Goal: Information Seeking & Learning: Learn about a topic

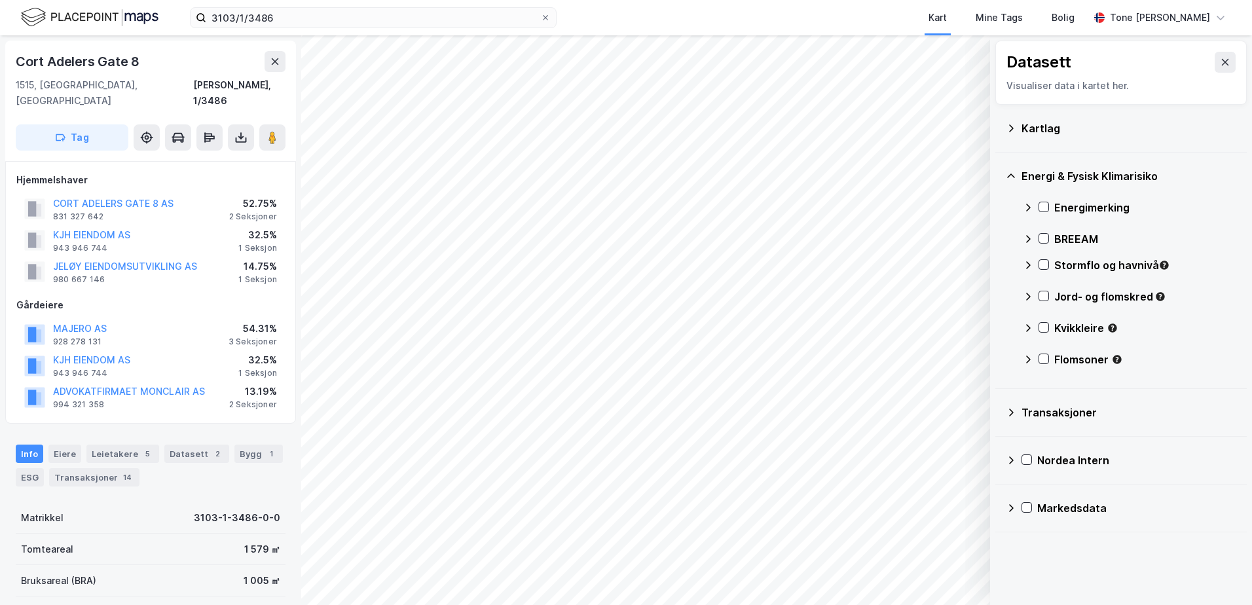
click at [1027, 128] on div "Kartlag" at bounding box center [1128, 128] width 215 height 16
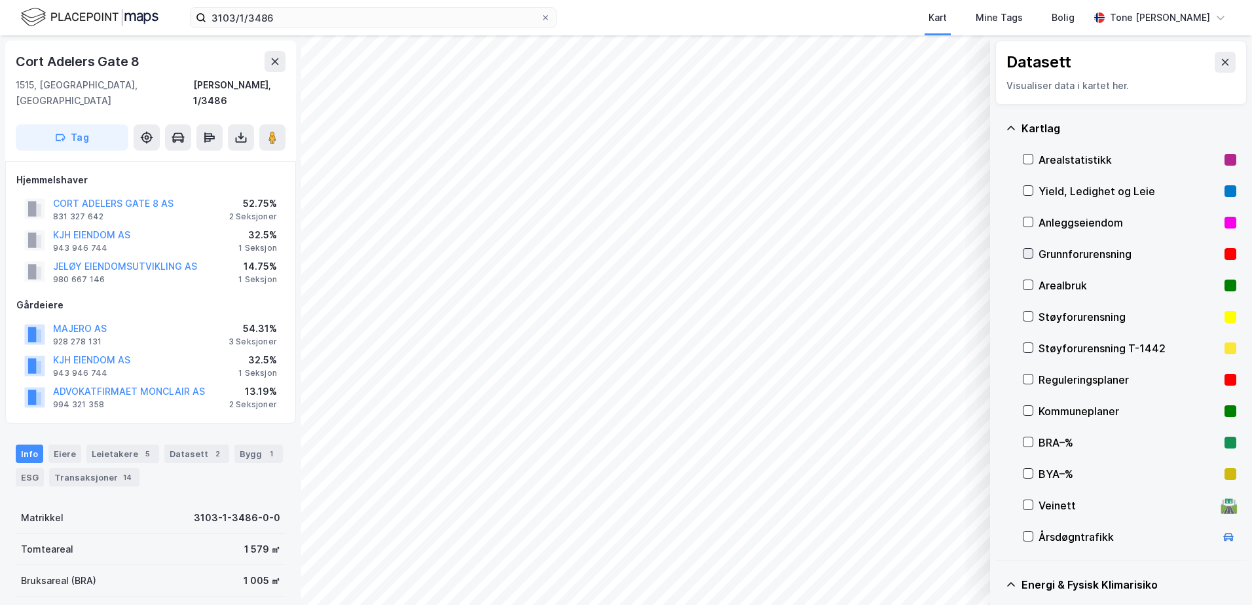
click at [1028, 251] on icon at bounding box center [1027, 253] width 9 height 9
click at [1028, 253] on icon at bounding box center [1027, 253] width 9 height 9
click at [1026, 255] on icon at bounding box center [1027, 253] width 7 height 5
click at [944, 576] on button "Vis" at bounding box center [922, 570] width 109 height 21
click at [963, 543] on icon at bounding box center [964, 542] width 8 height 5
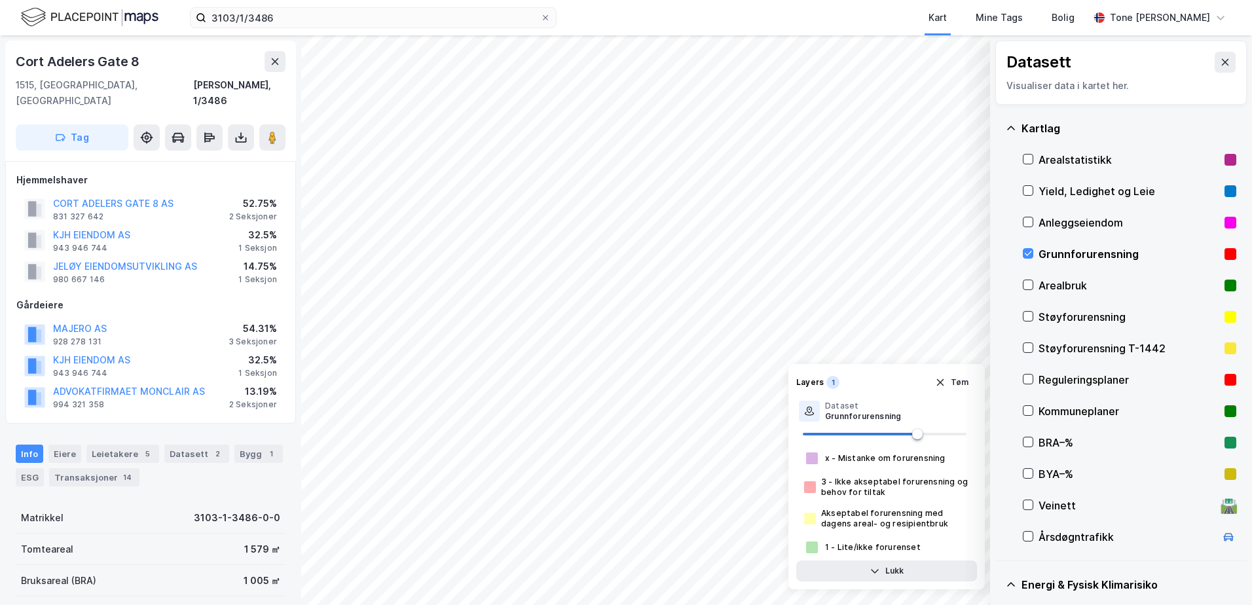
click at [1041, 252] on div "Grunnforurensning" at bounding box center [1128, 254] width 181 height 16
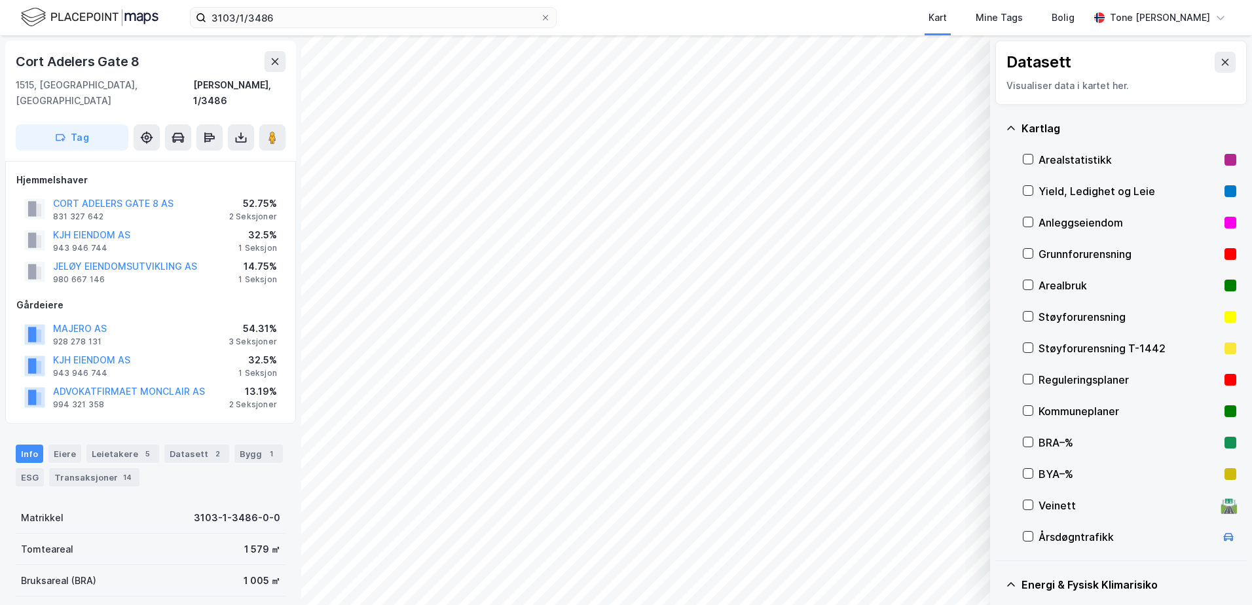
click at [1013, 126] on icon at bounding box center [1010, 128] width 10 height 10
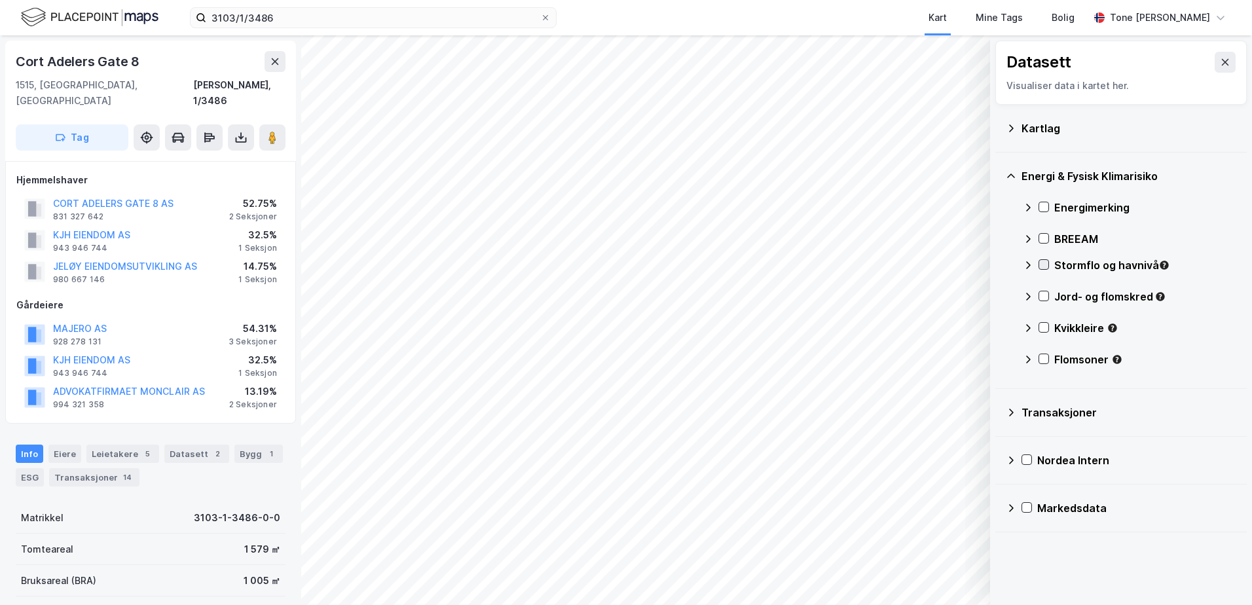
click at [1042, 262] on icon at bounding box center [1043, 264] width 9 height 9
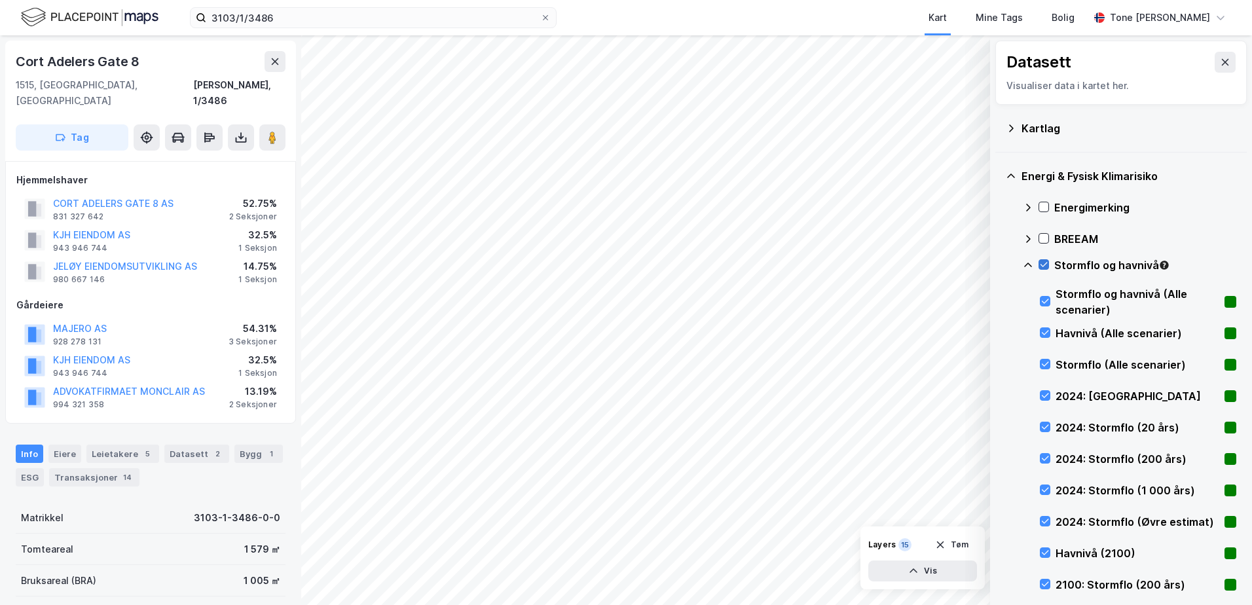
click at [1042, 262] on icon at bounding box center [1043, 264] width 9 height 9
click at [1043, 266] on icon at bounding box center [1043, 264] width 9 height 9
click at [1044, 265] on icon at bounding box center [1043, 264] width 7 height 5
click at [1027, 267] on icon at bounding box center [1027, 265] width 10 height 10
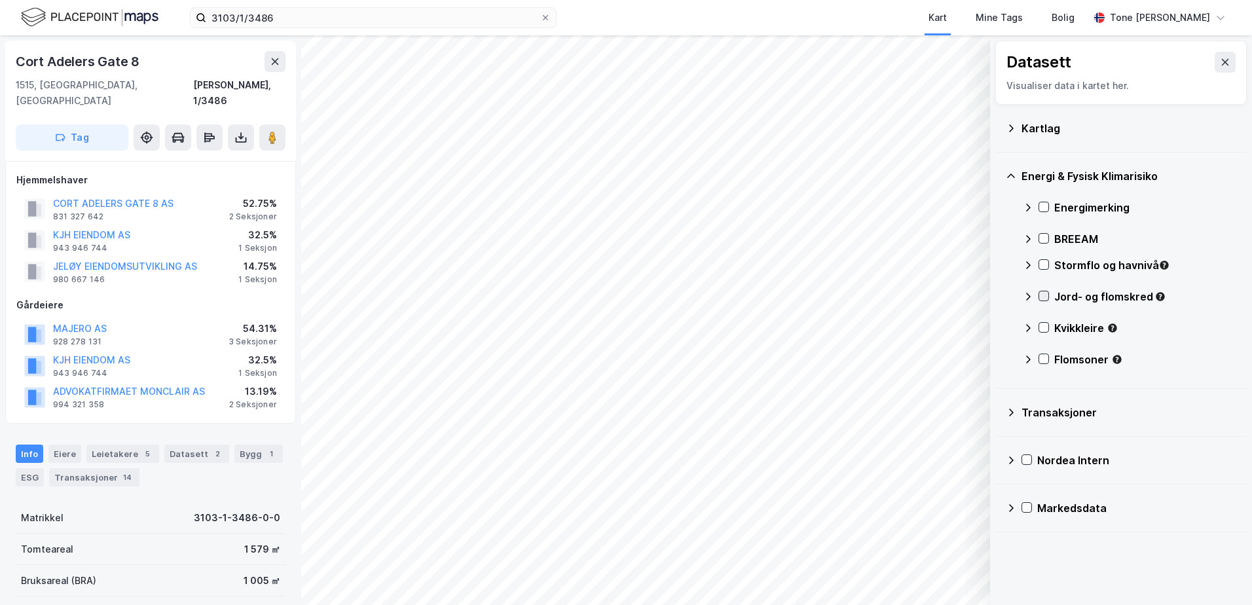
click at [1043, 294] on icon at bounding box center [1043, 295] width 9 height 9
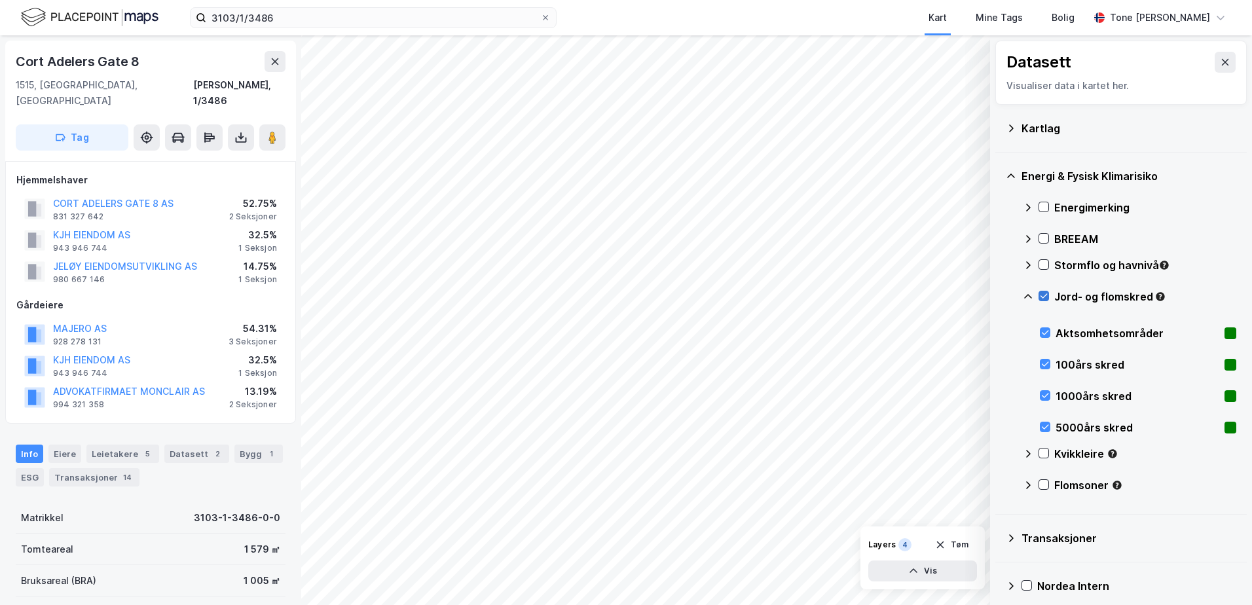
click at [1043, 294] on icon at bounding box center [1043, 295] width 9 height 9
click at [1028, 295] on icon at bounding box center [1028, 296] width 8 height 5
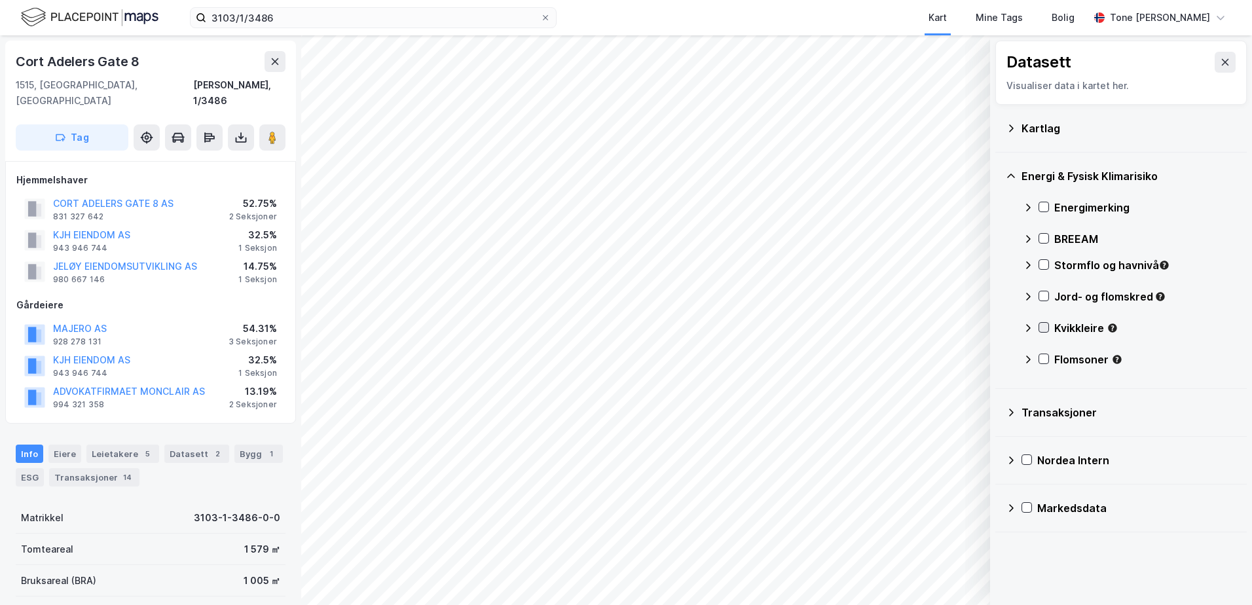
click at [1043, 327] on icon at bounding box center [1043, 327] width 9 height 9
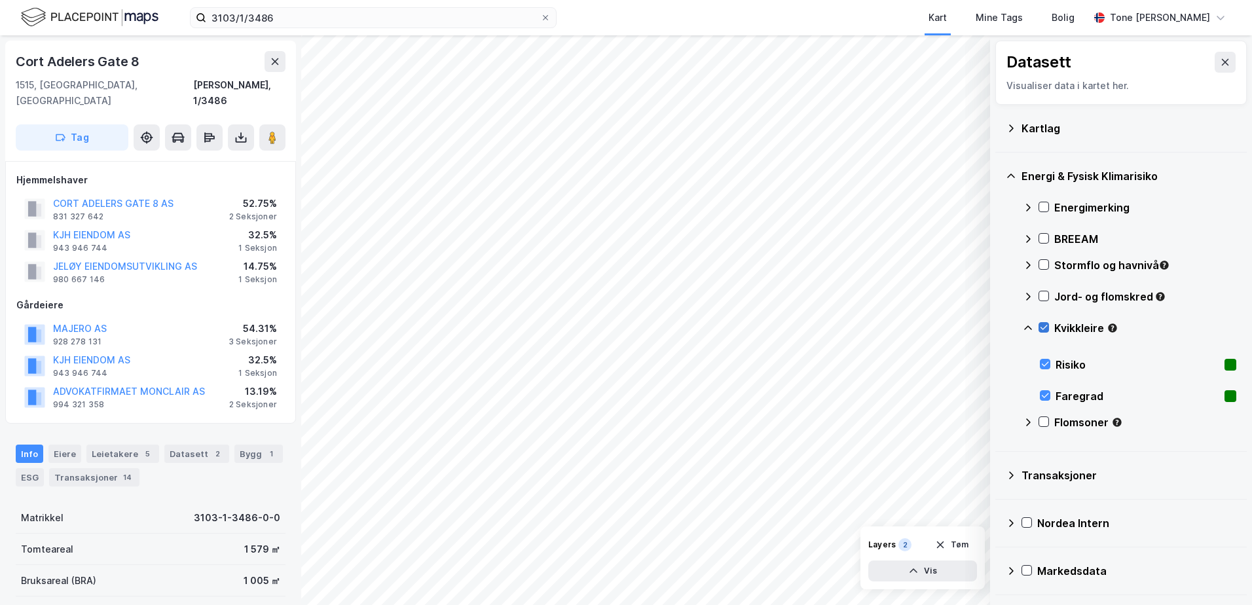
click at [1040, 327] on icon at bounding box center [1043, 327] width 9 height 9
click at [1028, 329] on icon at bounding box center [1027, 328] width 10 height 10
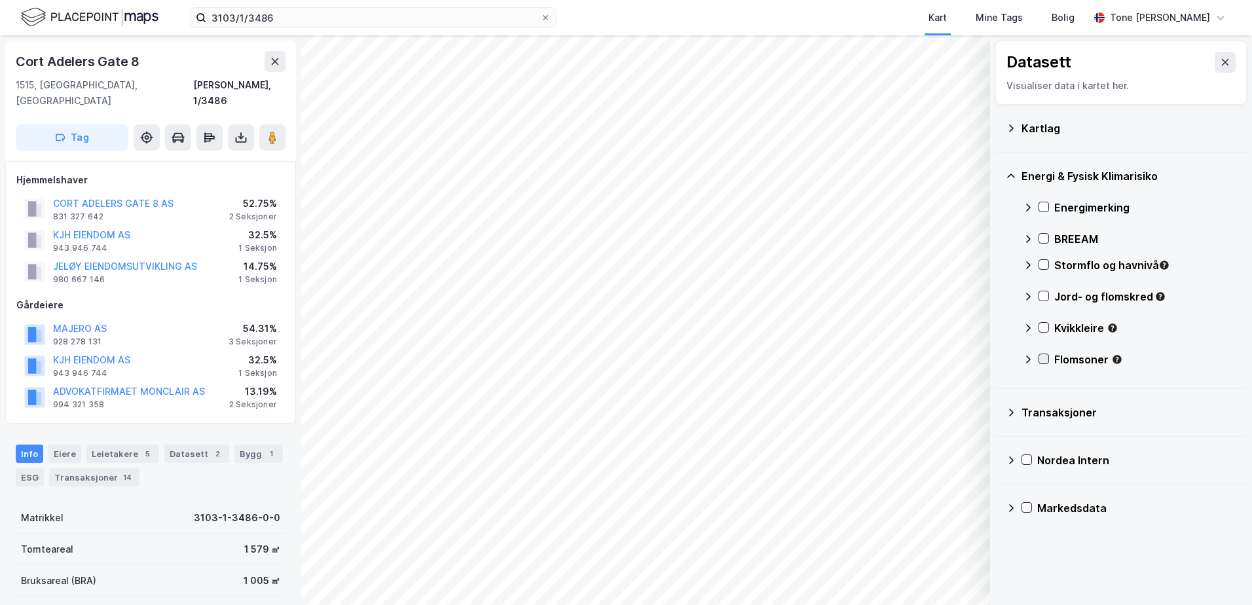
click at [1041, 358] on icon at bounding box center [1043, 358] width 9 height 9
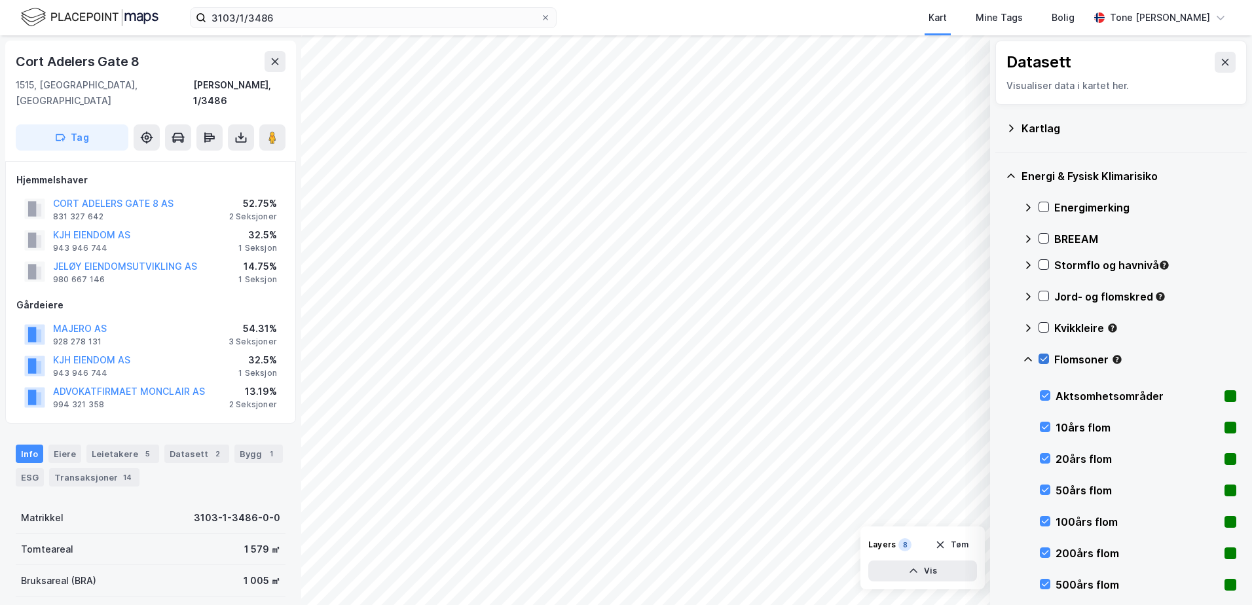
click at [1041, 360] on icon at bounding box center [1043, 359] width 7 height 5
